Goal: Task Accomplishment & Management: Complete application form

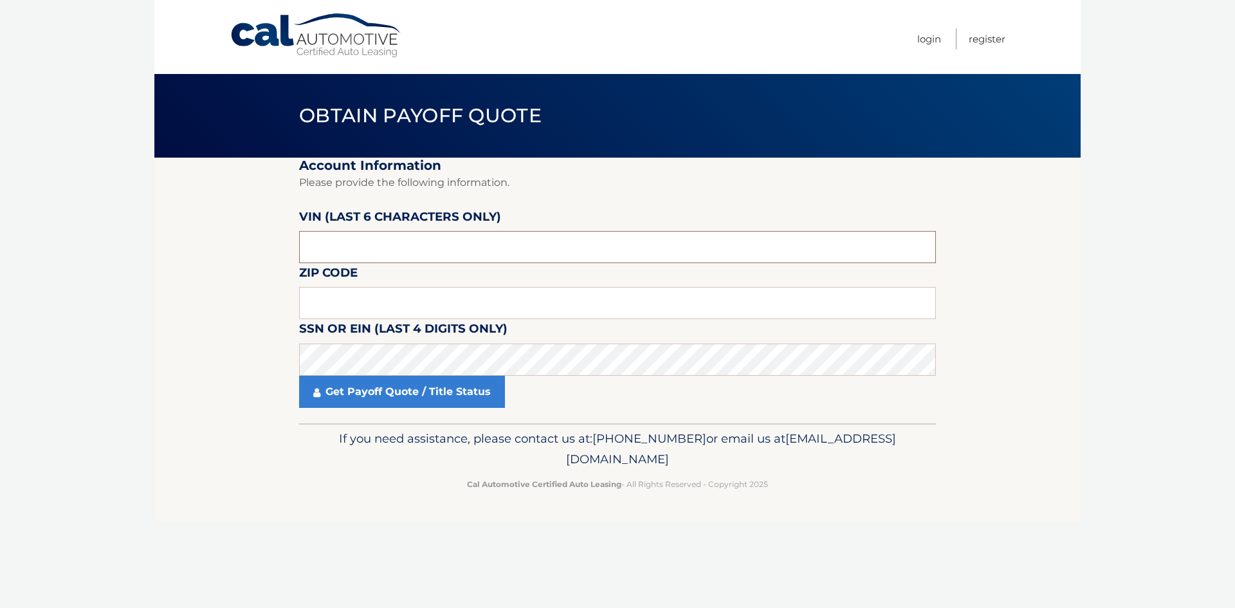
click at [418, 244] on input "text" at bounding box center [617, 247] width 637 height 32
type input "nd5398"
drag, startPoint x: 410, startPoint y: 291, endPoint x: 407, endPoint y: 264, distance: 27.9
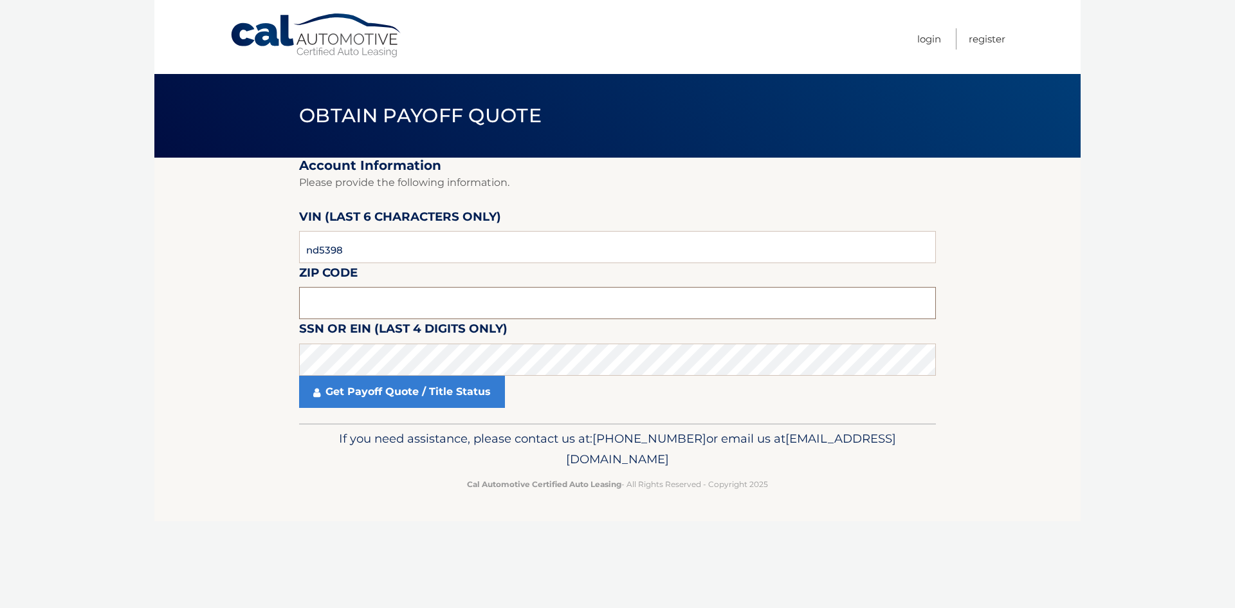
click at [410, 288] on input "text" at bounding box center [617, 303] width 637 height 32
drag, startPoint x: 389, startPoint y: 246, endPoint x: 126, endPoint y: 256, distance: 262.7
click at [127, 256] on body "Cal Automotive Menu Login Register Obtain Payoff Quote" at bounding box center [617, 304] width 1235 height 608
click at [339, 257] on input "text" at bounding box center [617, 247] width 637 height 32
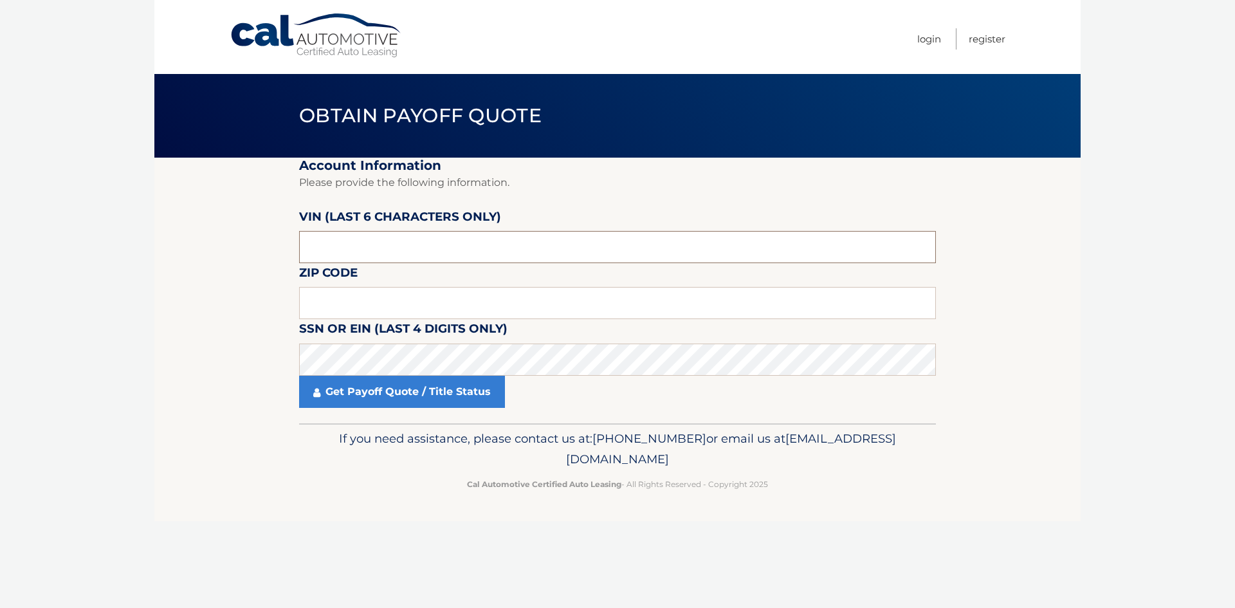
click at [339, 257] on input "text" at bounding box center [617, 247] width 637 height 32
type input "N*****"
type input "539878"
click at [308, 304] on input "text" at bounding box center [617, 303] width 637 height 32
type input "0"
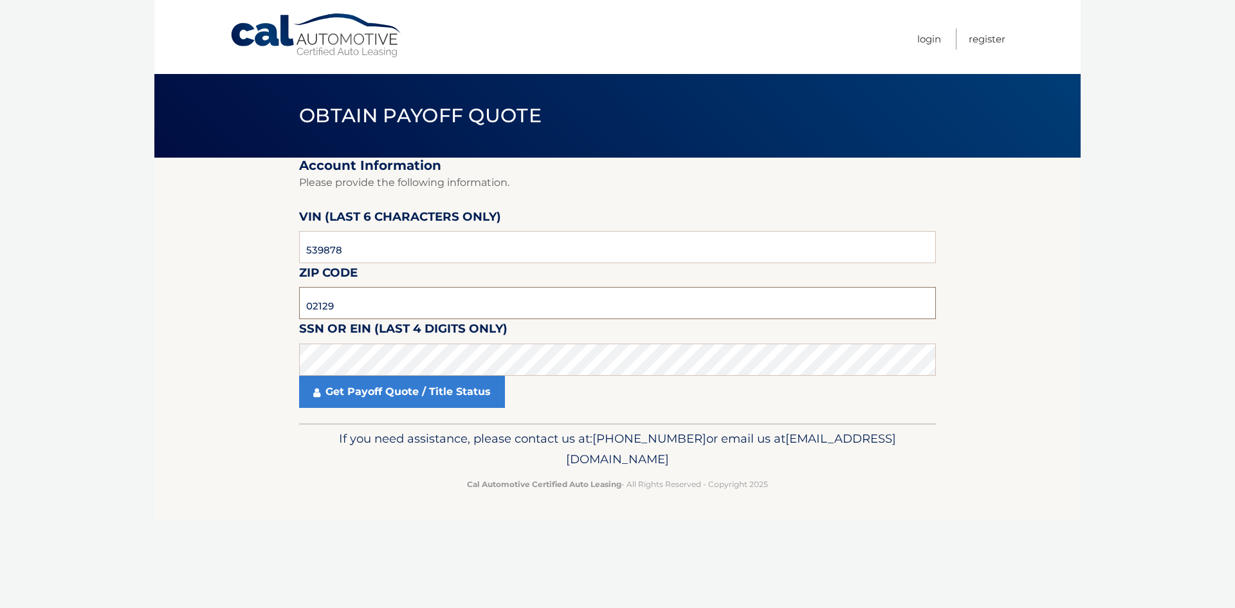
type input "02129"
click at [367, 387] on link "Get Payoff Quote / Title Status" at bounding box center [402, 392] width 206 height 32
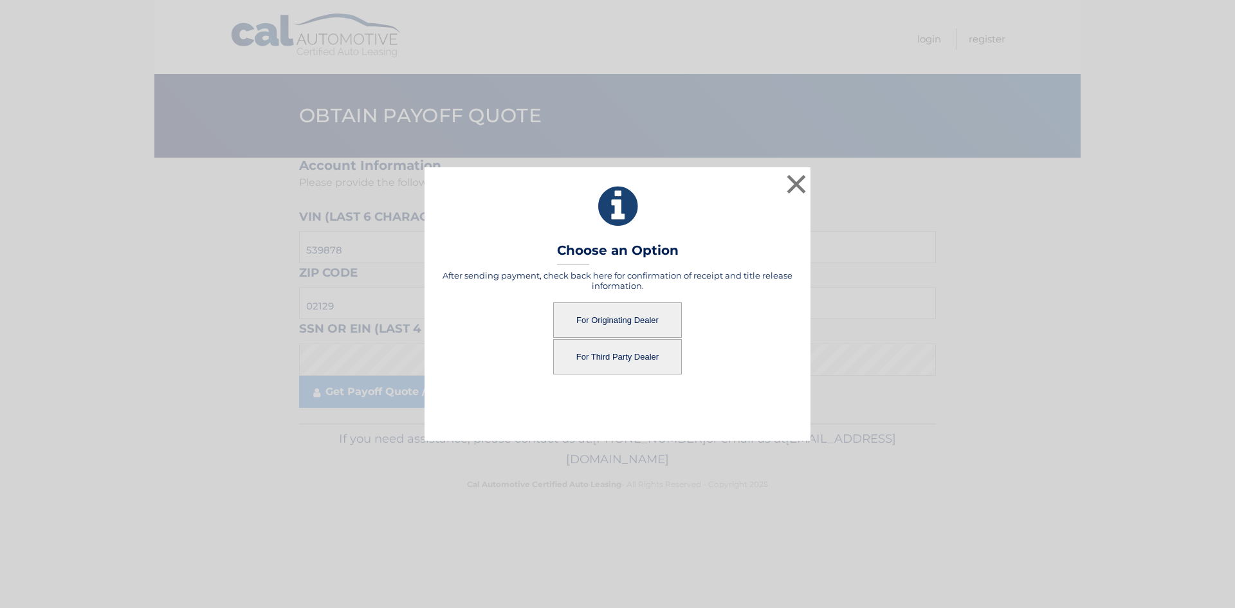
click at [641, 317] on button "For Originating Dealer" at bounding box center [617, 319] width 129 height 35
click at [614, 353] on button "For Third Party Dealer" at bounding box center [617, 356] width 129 height 35
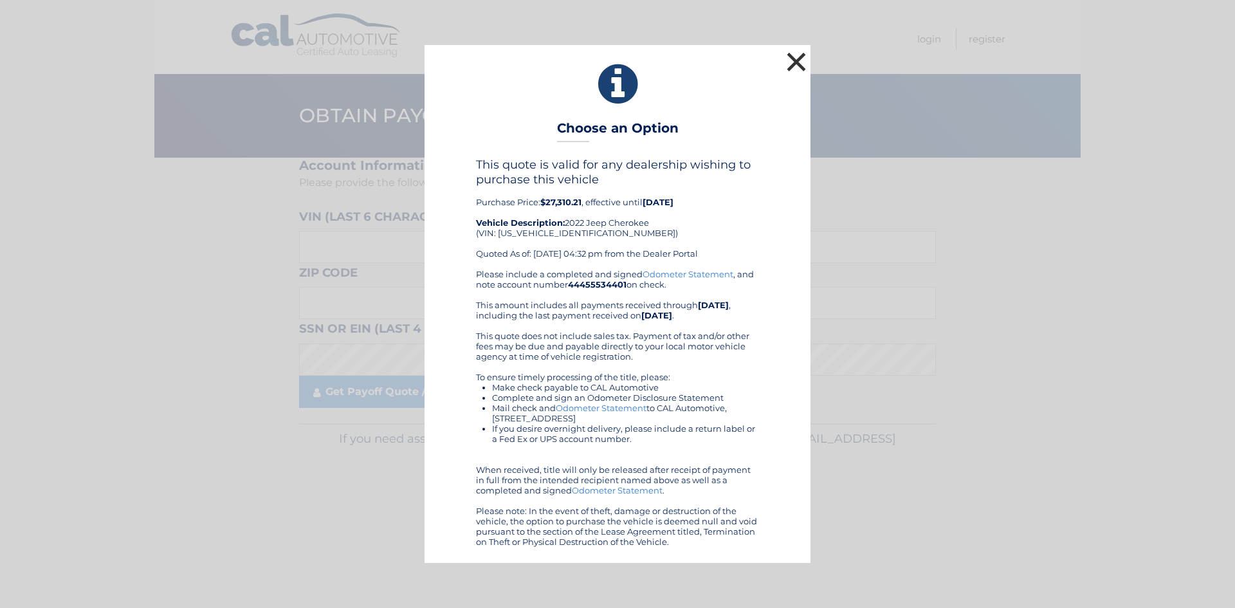
click at [798, 55] on button "×" at bounding box center [797, 62] width 26 height 26
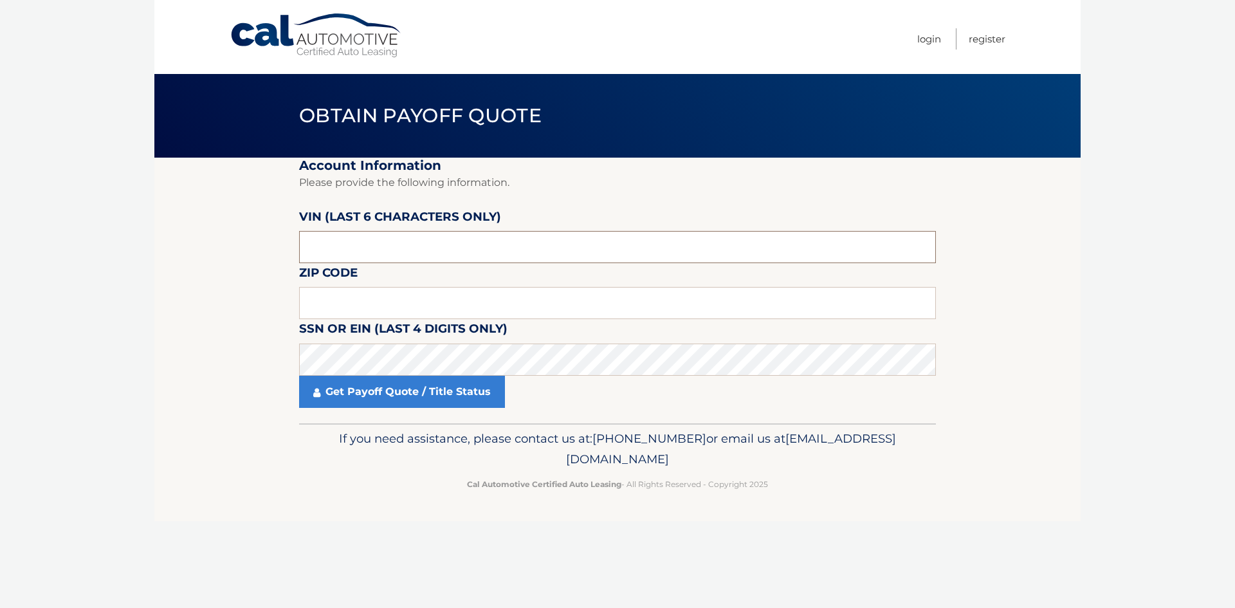
click at [382, 255] on input "text" at bounding box center [617, 247] width 637 height 32
type input "539878"
click at [387, 302] on input "text" at bounding box center [617, 303] width 637 height 32
type input "02129"
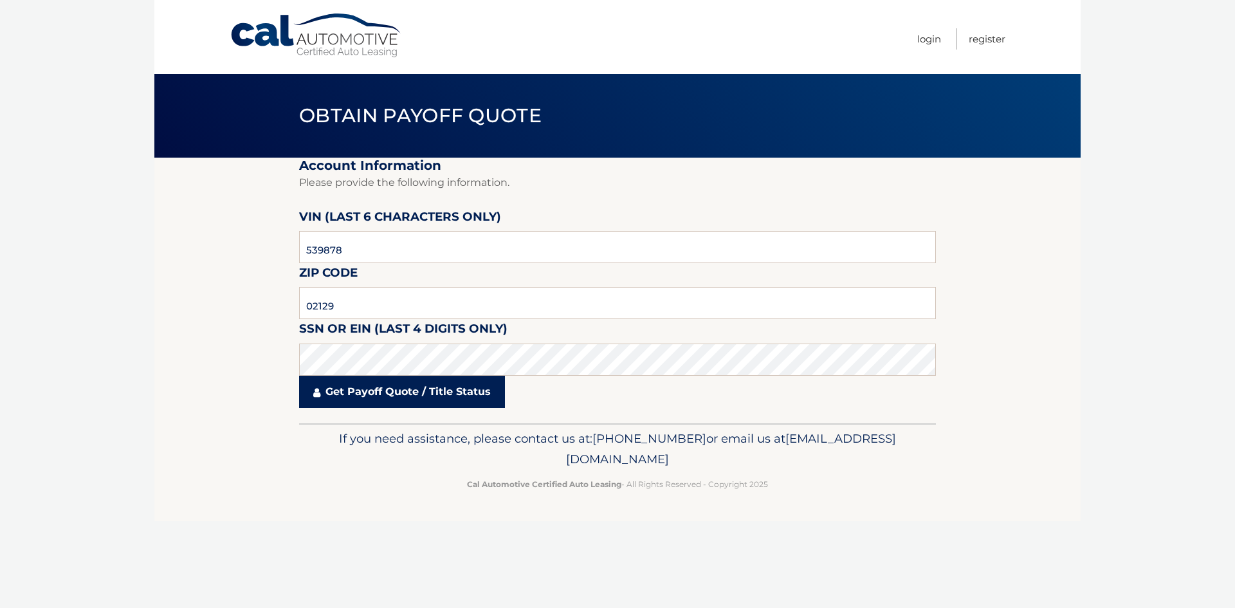
click at [397, 399] on link "Get Payoff Quote / Title Status" at bounding box center [402, 392] width 206 height 32
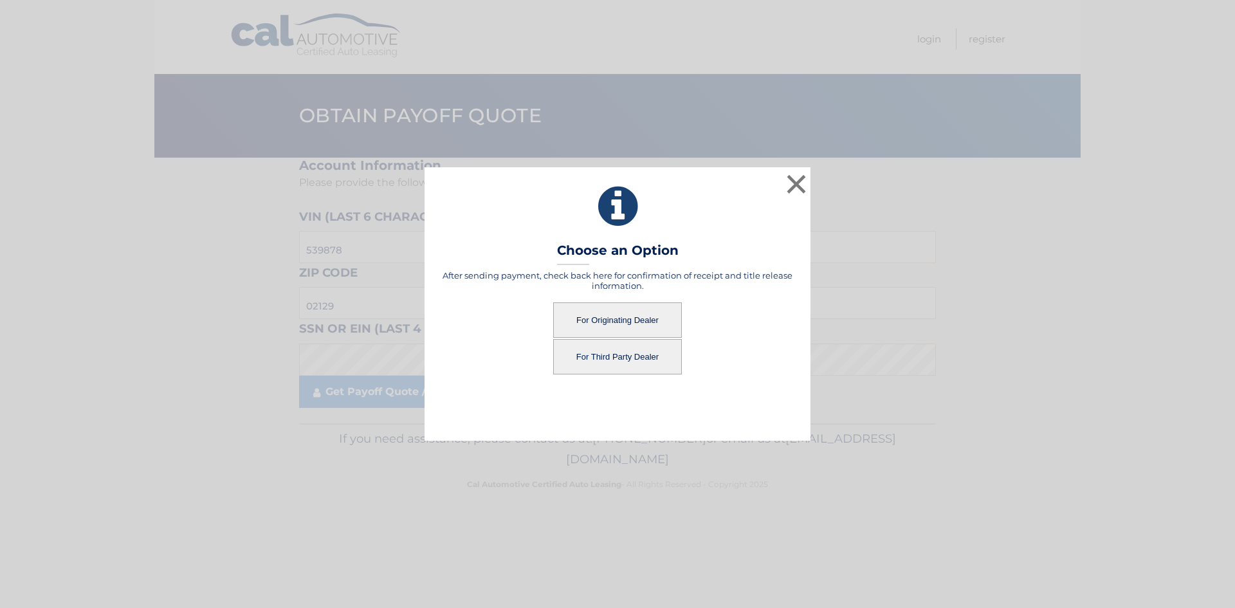
click at [648, 315] on button "For Originating Dealer" at bounding box center [617, 319] width 129 height 35
click at [607, 311] on button "For Originating Dealer" at bounding box center [617, 319] width 129 height 35
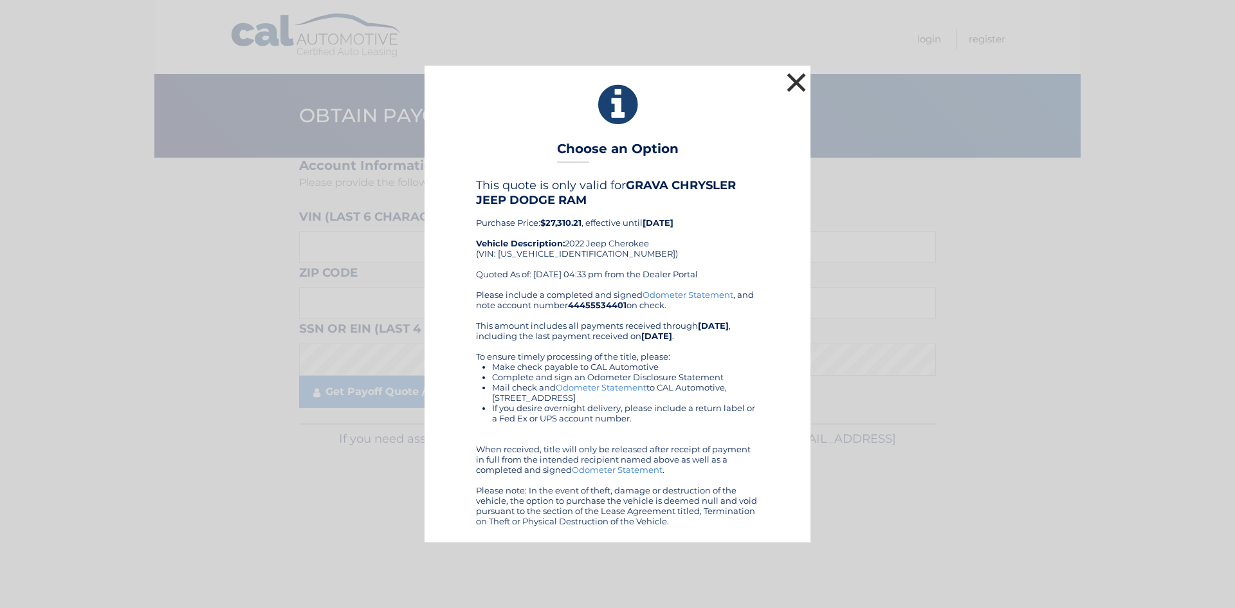
click at [800, 86] on button "×" at bounding box center [797, 82] width 26 height 26
